Goal: Task Accomplishment & Management: Manage account settings

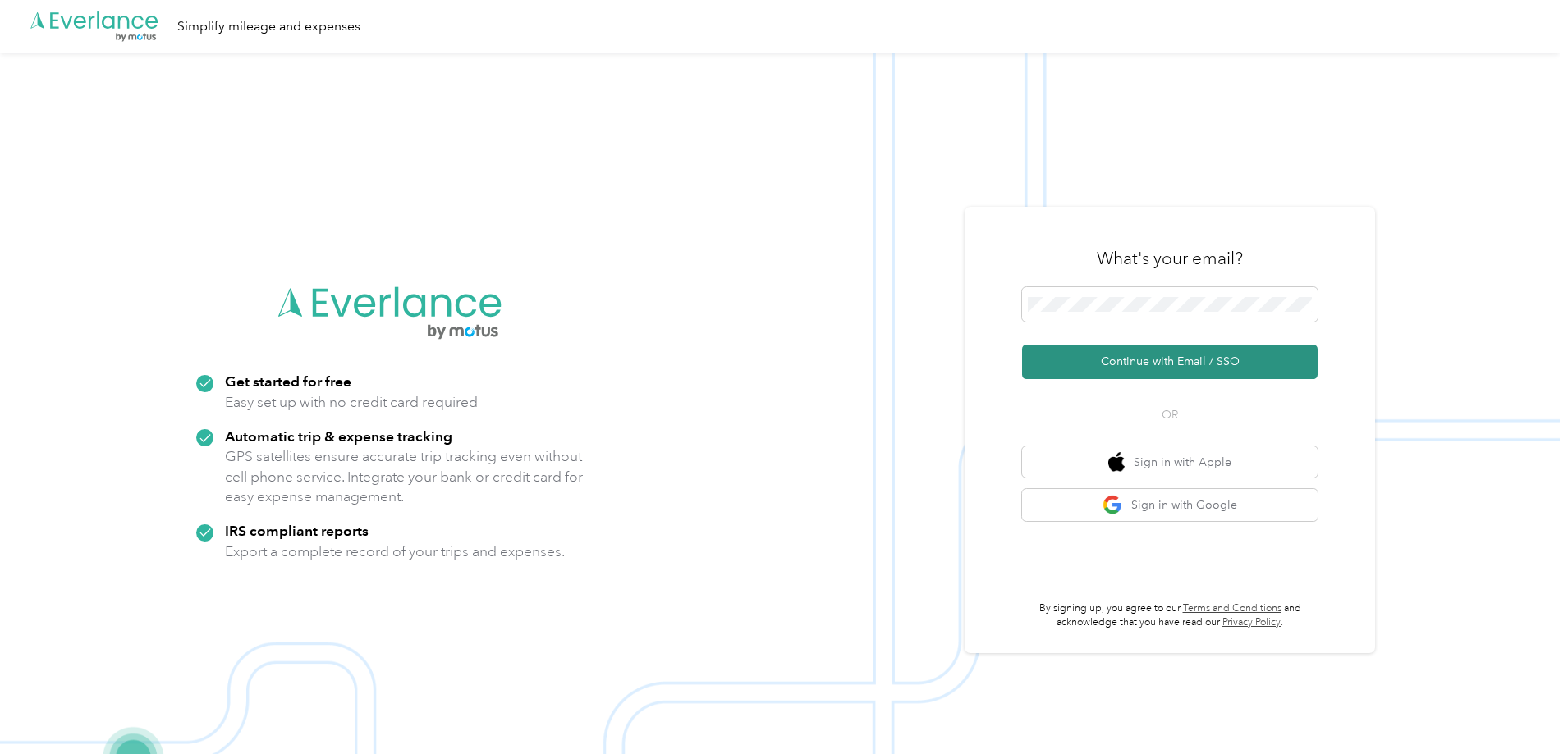
click at [1182, 359] on button "Continue with Email / SSO" at bounding box center [1170, 362] width 296 height 34
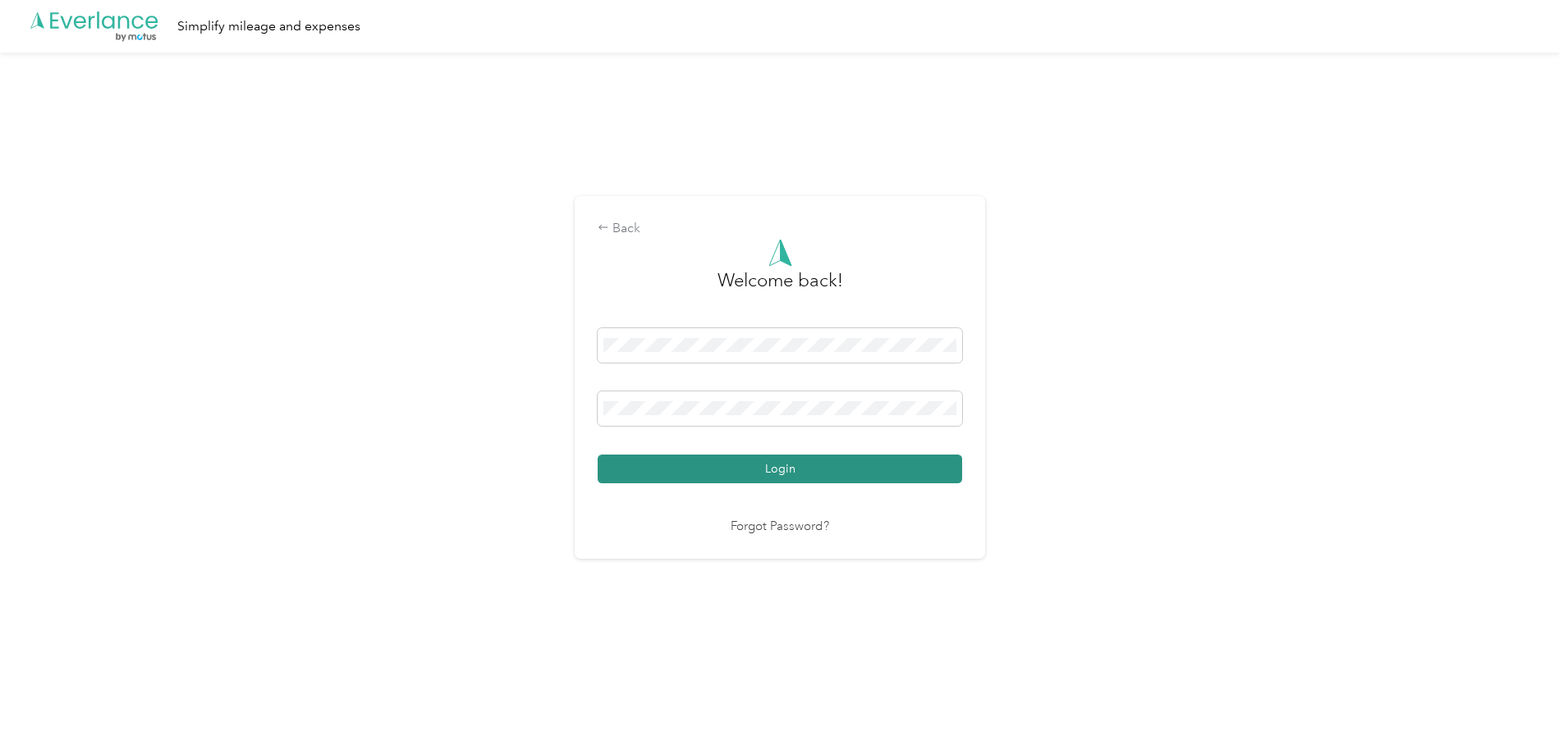
click at [793, 478] on button "Login" at bounding box center [779, 470] width 364 height 29
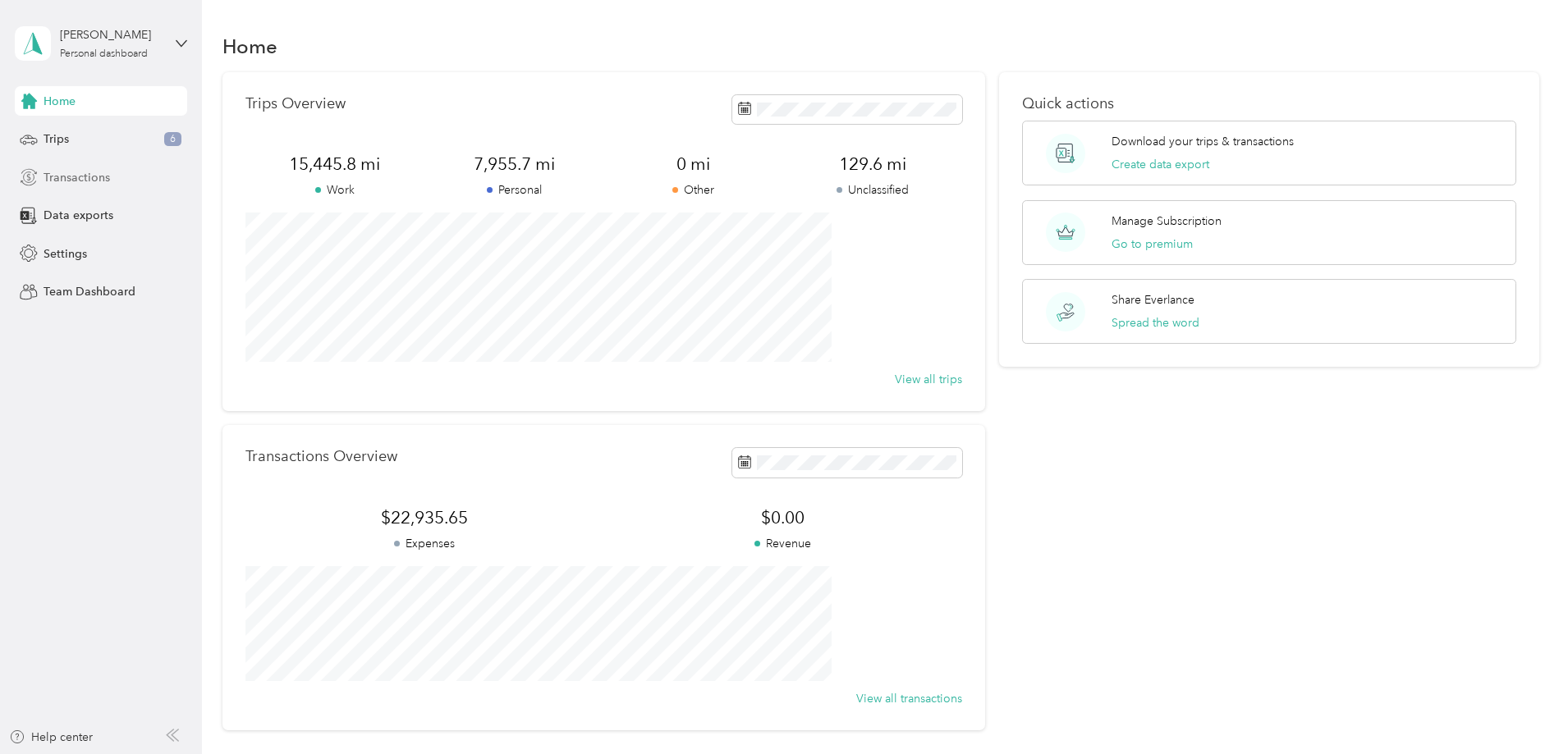
click at [93, 177] on span "Transactions" at bounding box center [77, 177] width 67 height 17
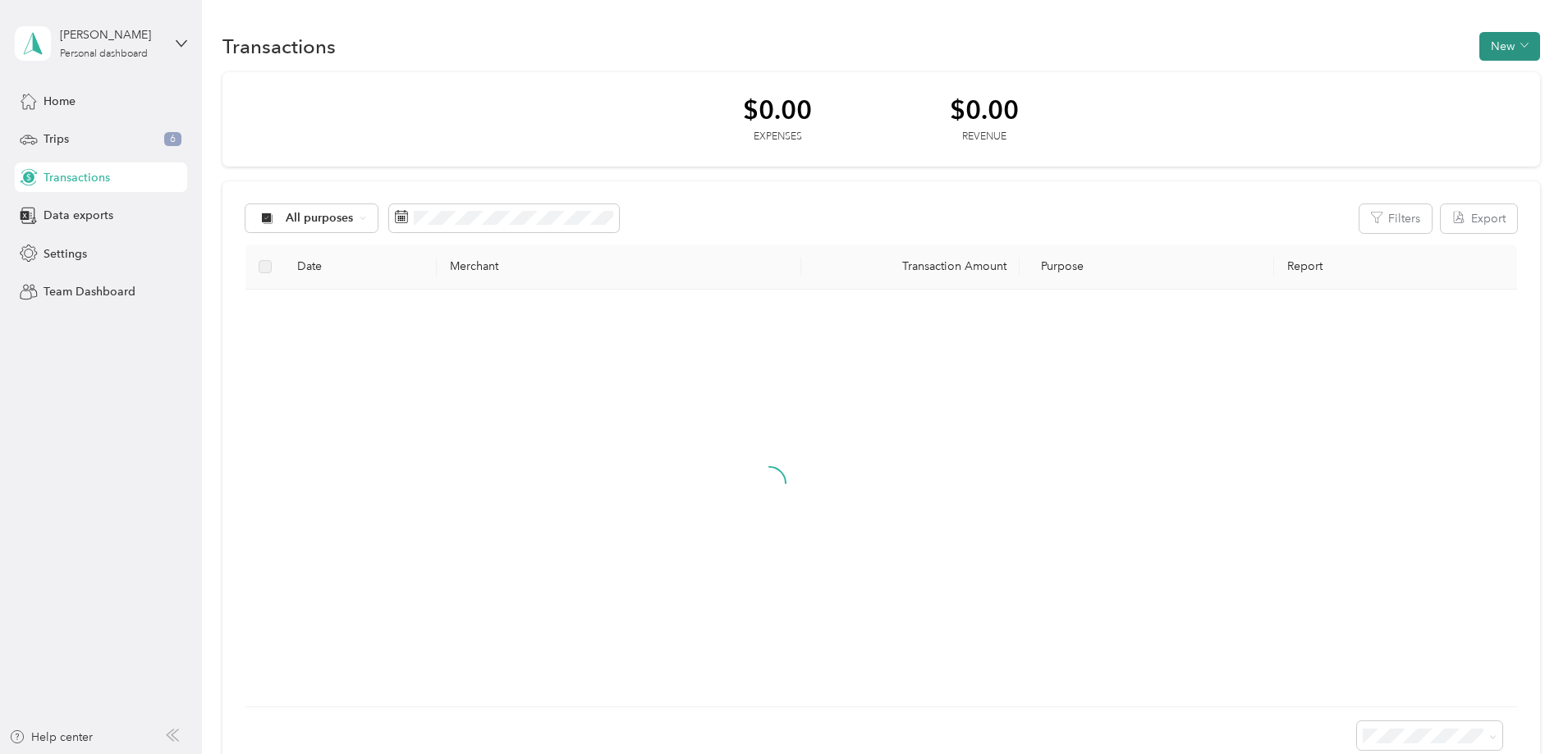
click at [1479, 53] on button "New" at bounding box center [1509, 46] width 61 height 29
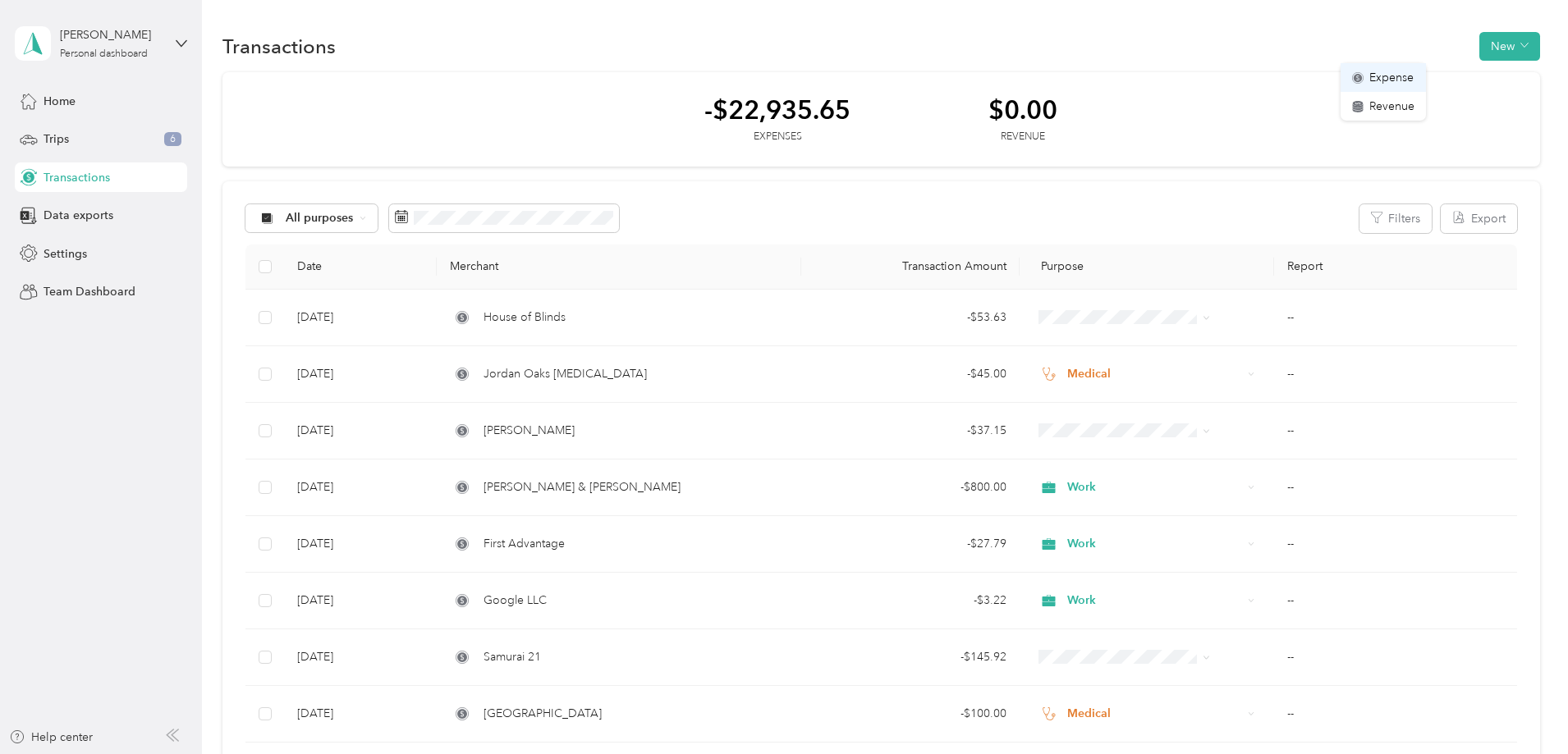
click at [1391, 85] on span "Expense" at bounding box center [1391, 77] width 45 height 17
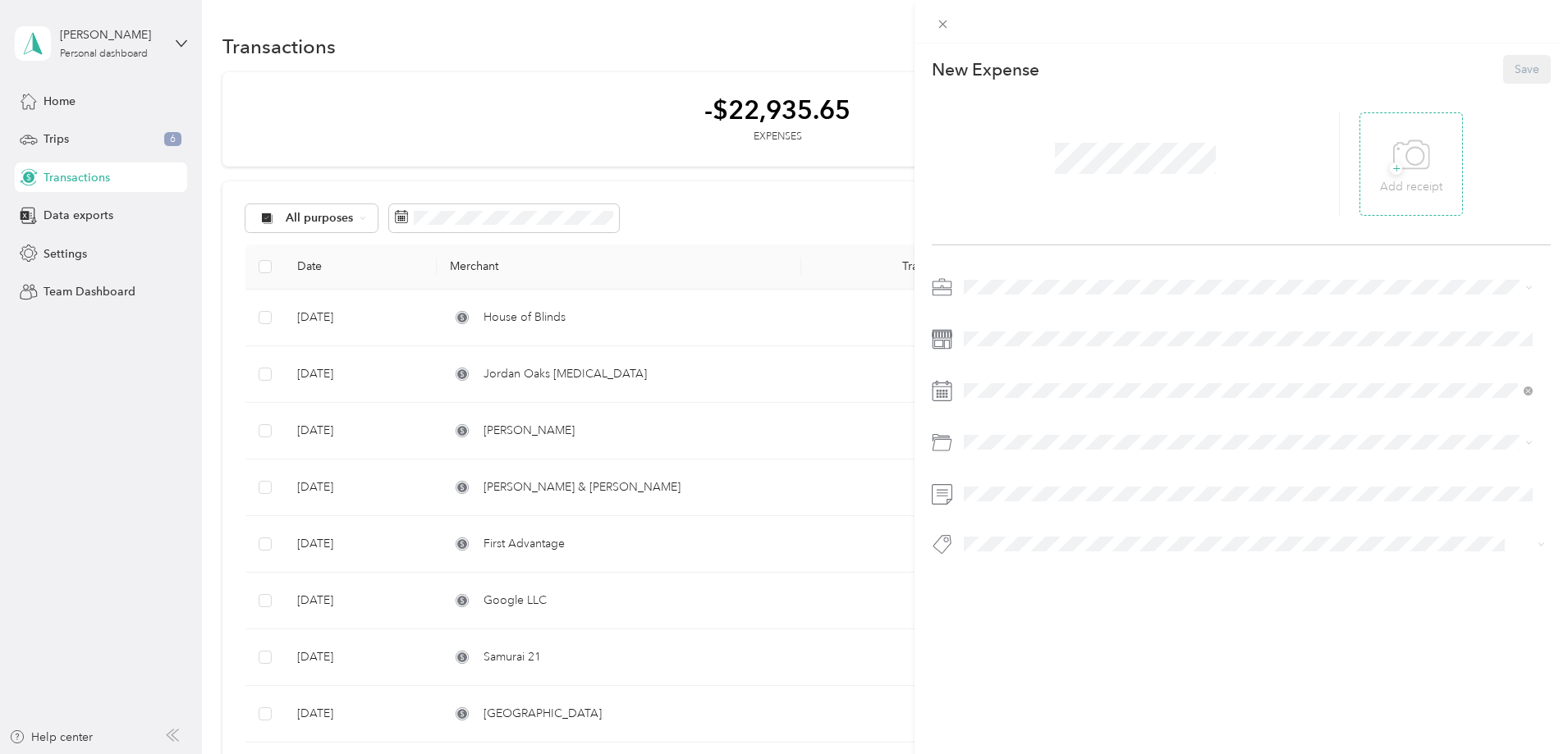
click at [1382, 173] on div "+ Add receipt" at bounding box center [1410, 165] width 63 height 63
click at [1016, 308] on div "Work" at bounding box center [1248, 316] width 557 height 17
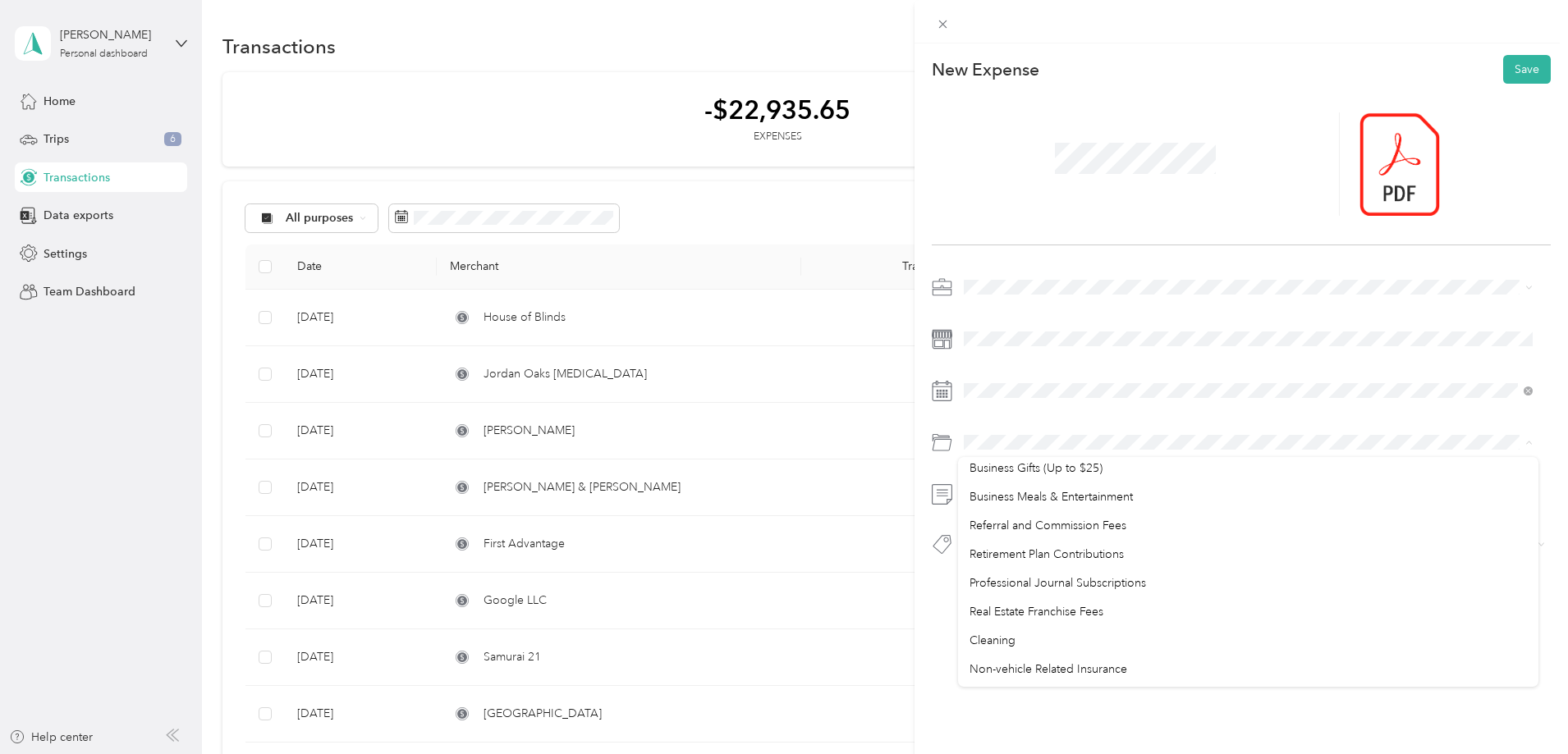
scroll to position [821, 0]
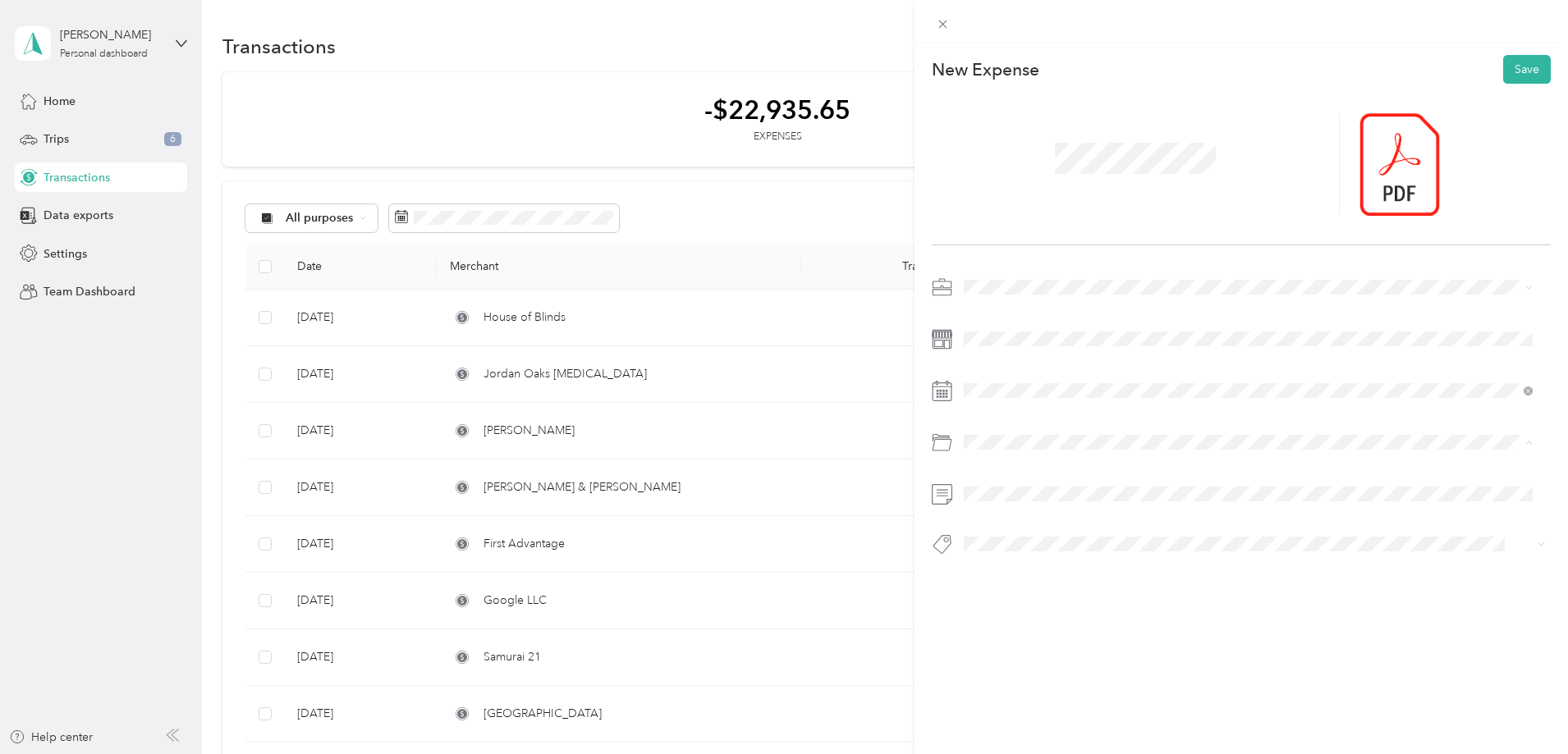
click at [1095, 589] on span "Non-vehicle Related Insurance" at bounding box center [1048, 587] width 158 height 14
click at [1509, 69] on button "Save" at bounding box center [1527, 69] width 48 height 29
